Goal: Task Accomplishment & Management: Use online tool/utility

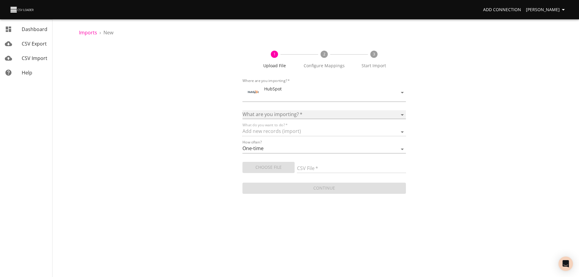
drag, startPoint x: 0, startPoint y: 0, endPoint x: 399, endPoint y: 115, distance: 415.4
click at [399, 115] on select "Calls Companies Contacts Deals Emails Line items Meetings Notes Products Tasks …" at bounding box center [325, 114] width 164 height 9
select select "deals"
click at [243, 112] on select "Calls Companies Contacts Deals Emails Line items Meetings Notes Products Tasks …" at bounding box center [325, 116] width 164 height 9
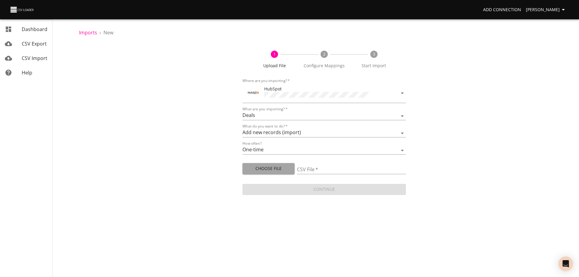
click at [286, 167] on span "Choose File" at bounding box center [268, 169] width 43 height 8
type input "Doctor Daily Sales 08262025.csv"
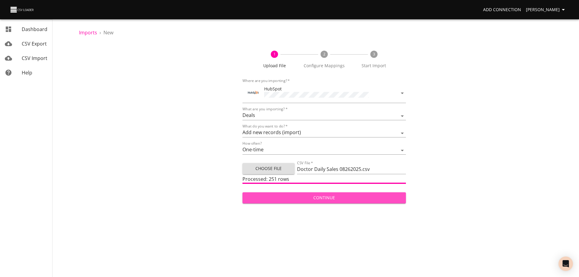
click at [319, 197] on span "Continue" at bounding box center [324, 198] width 154 height 8
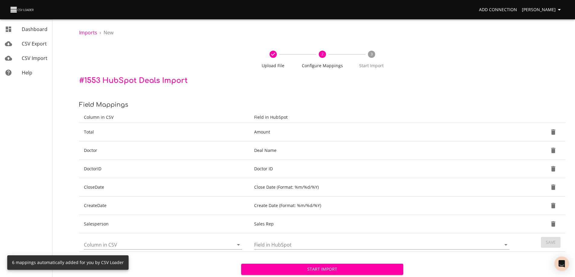
click at [322, 268] on span "Start Import" at bounding box center [322, 270] width 152 height 8
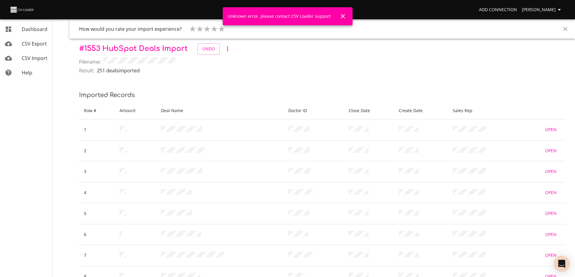
click at [561, 264] on icon "Open Intercom Messenger" at bounding box center [561, 264] width 7 height 8
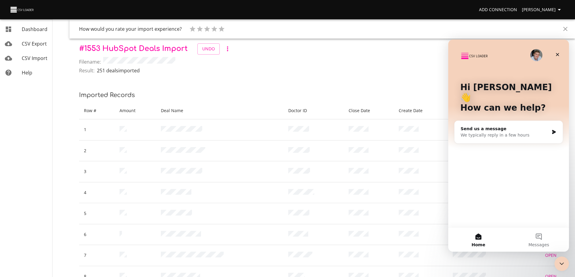
click at [538, 132] on div "We typically reply in a few hours" at bounding box center [505, 135] width 88 height 6
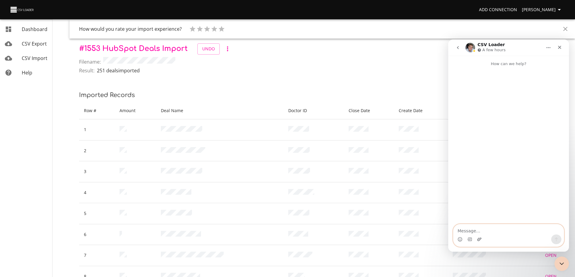
click at [479, 240] on icon "Upload attachment" at bounding box center [479, 239] width 4 height 3
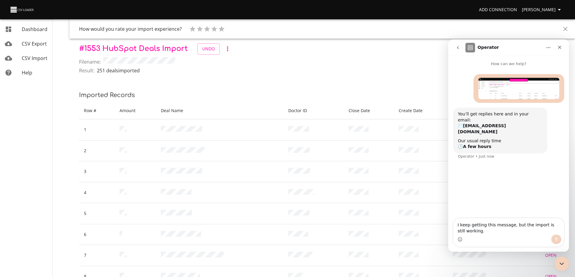
type textarea "I keep getting this message, but the import is still working."
click at [555, 241] on icon "Send a message…" at bounding box center [556, 239] width 5 height 5
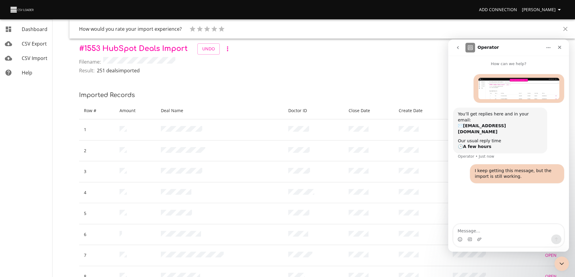
click at [388, 50] on p "# 1553 HubSpot Deals Import Undo" at bounding box center [322, 48] width 486 height 11
